Goal: Check status: Check status

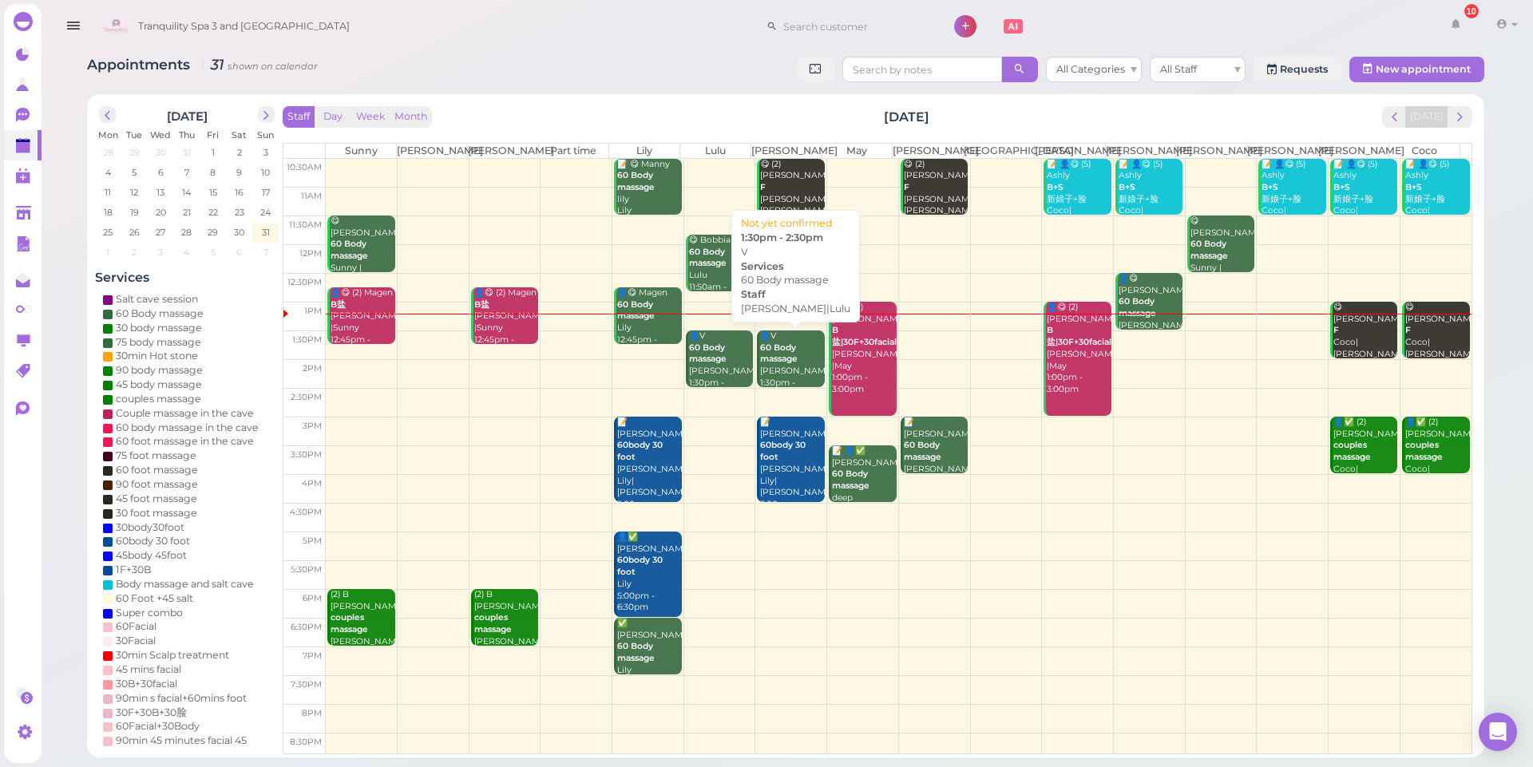
click at [778, 359] on b "60 Body massage" at bounding box center [779, 353] width 38 height 22
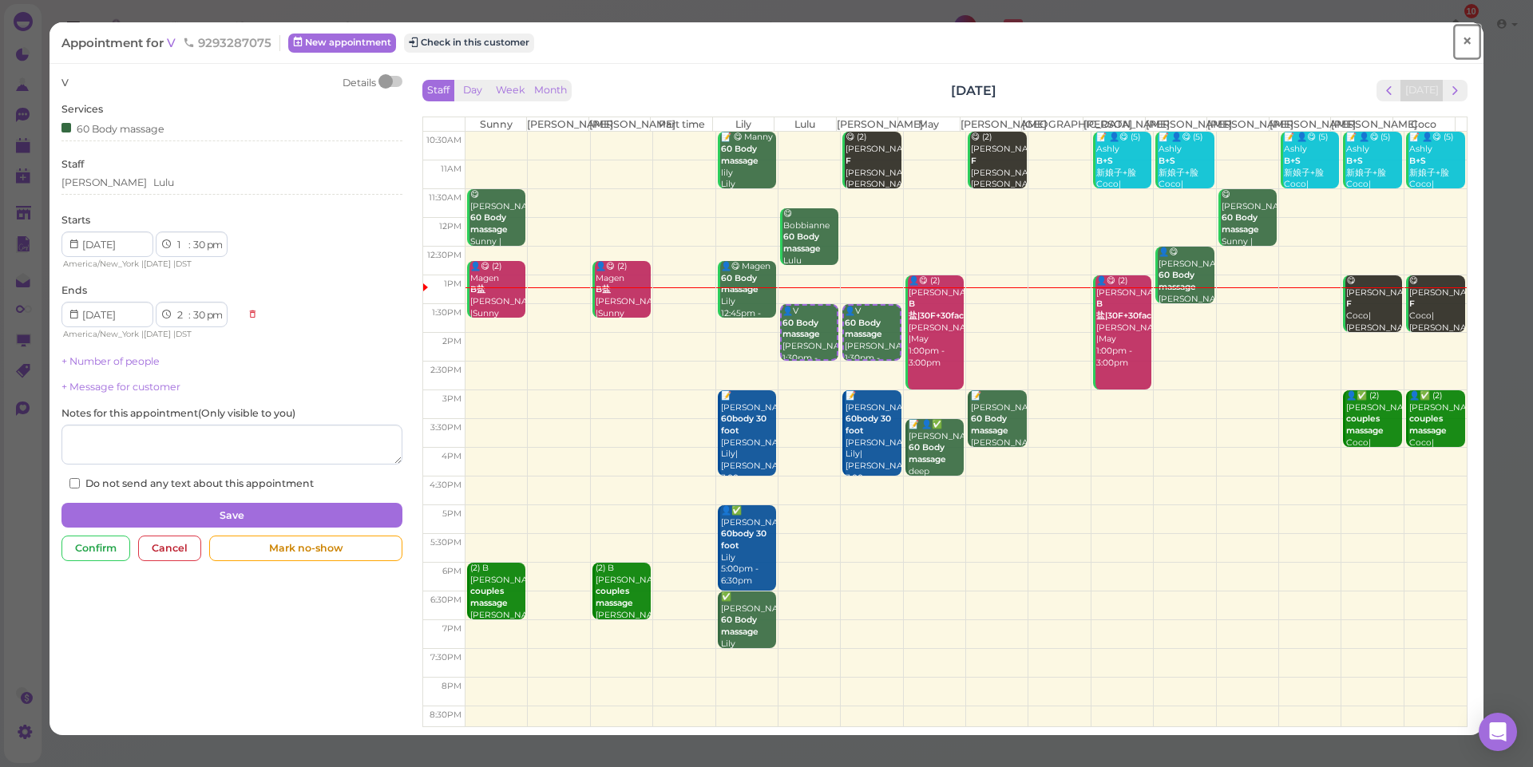
click at [1462, 39] on span "×" at bounding box center [1467, 41] width 10 height 22
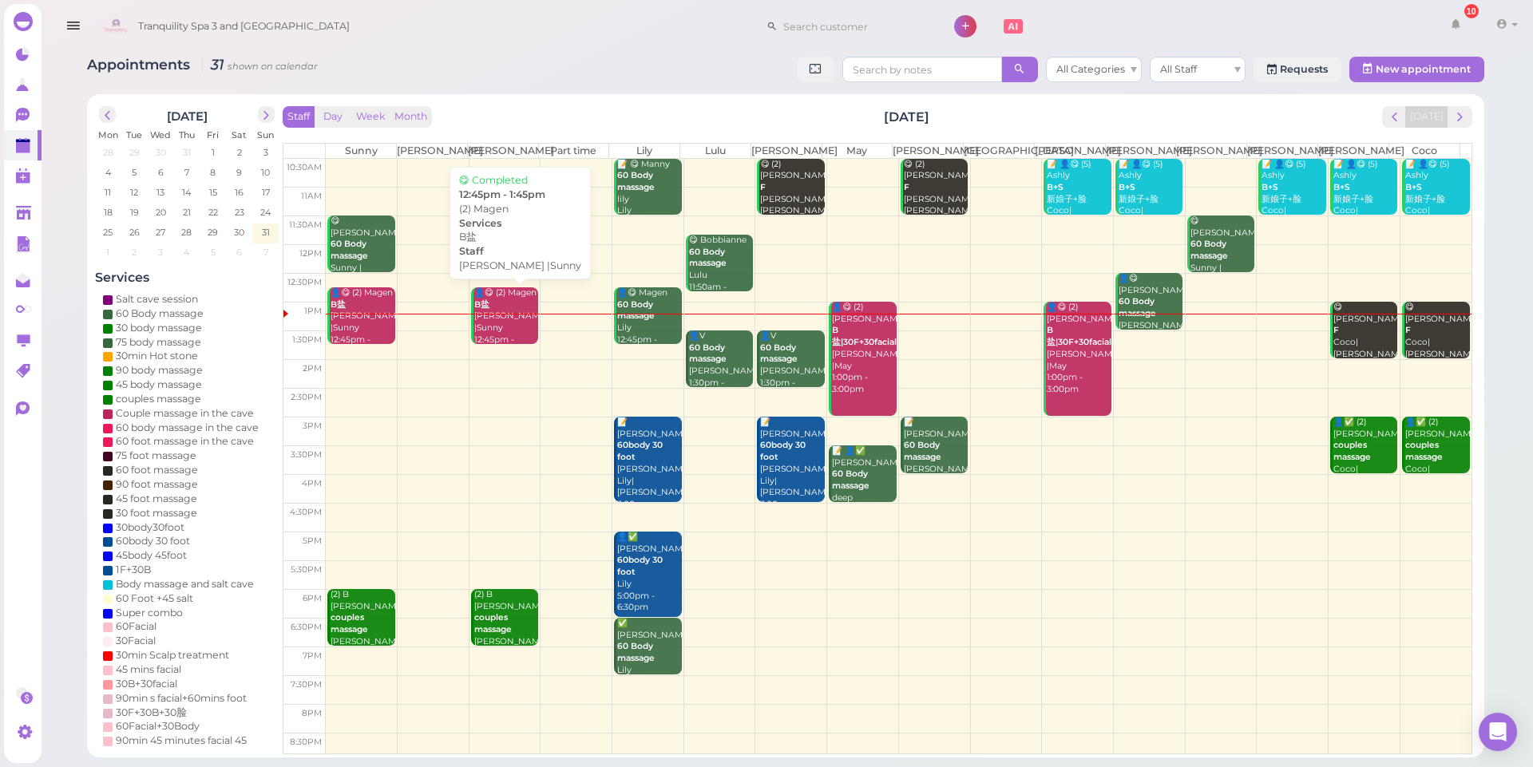
click at [492, 310] on div "👤😋 (2) Magen B盐 [PERSON_NAME] |Sunny 12:45pm - 1:45pm" at bounding box center [505, 322] width 65 height 70
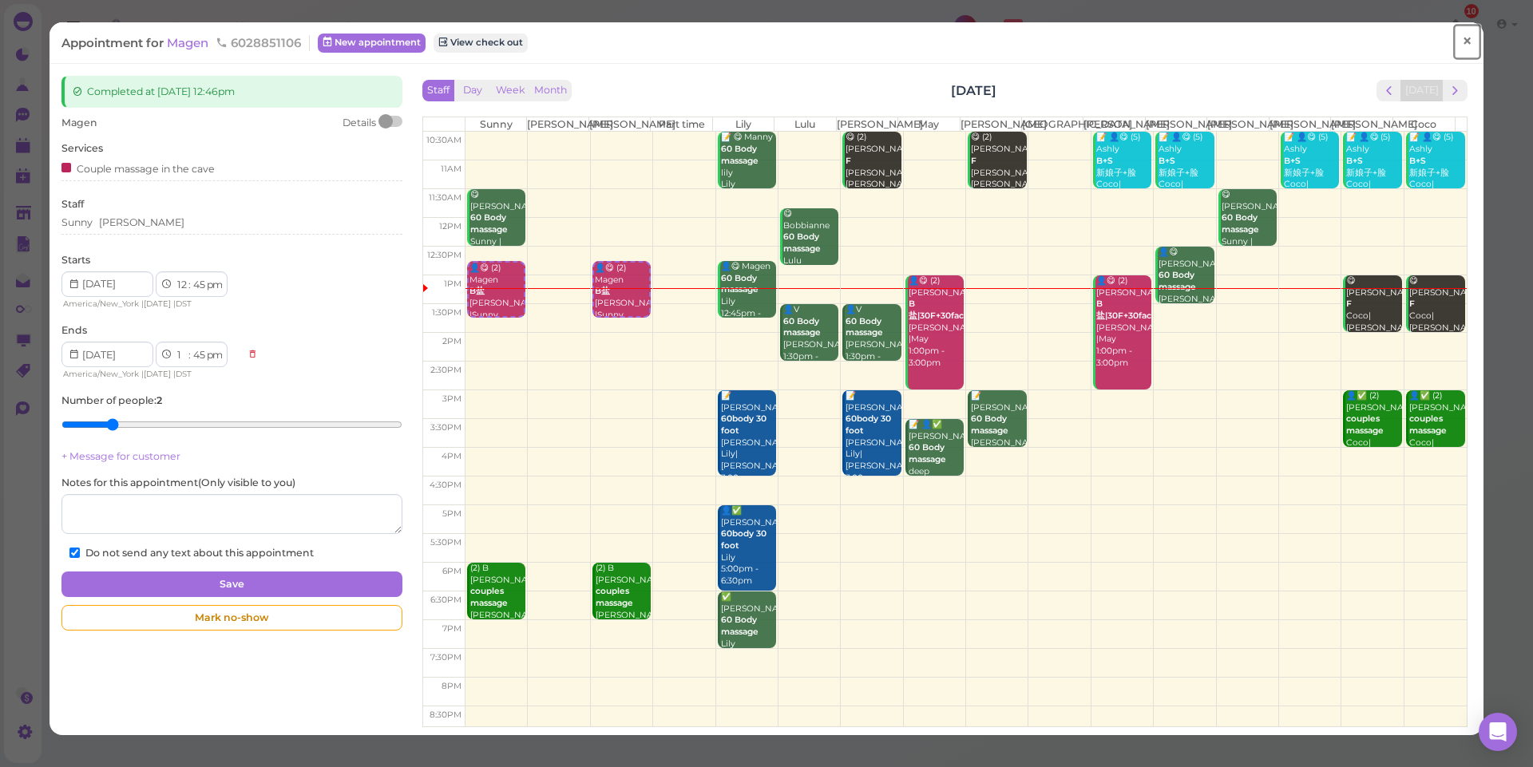
click at [1462, 46] on span "×" at bounding box center [1467, 41] width 10 height 22
